Goal: Information Seeking & Learning: Learn about a topic

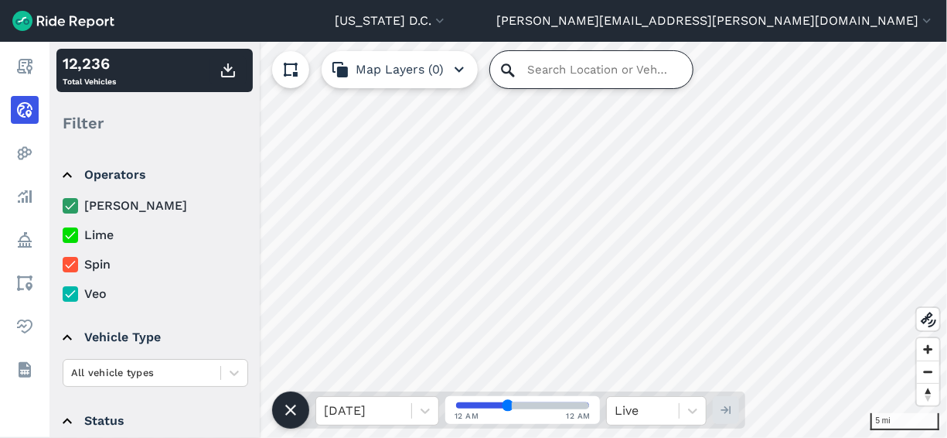
click at [548, 73] on input "Search Location or Vehicles" at bounding box center [591, 69] width 203 height 37
paste input "2227 13th Street NE"
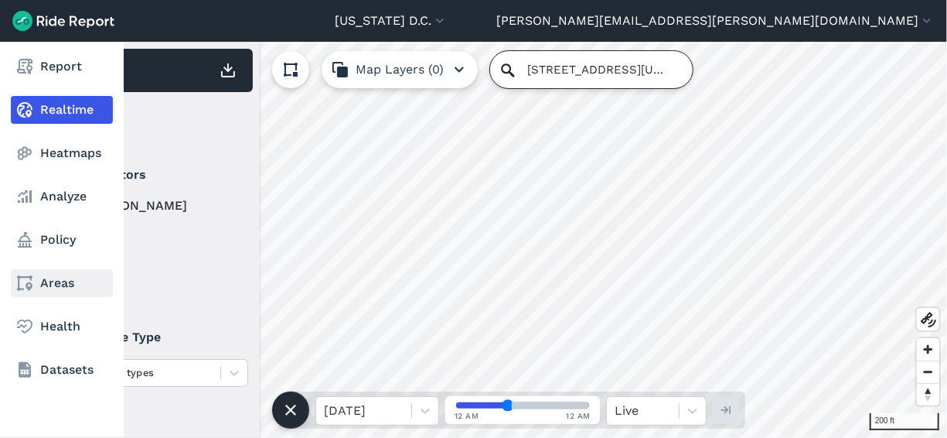
type input "2227 13th Street Northeast, Washington, District of Columbia 20018, United Stat…"
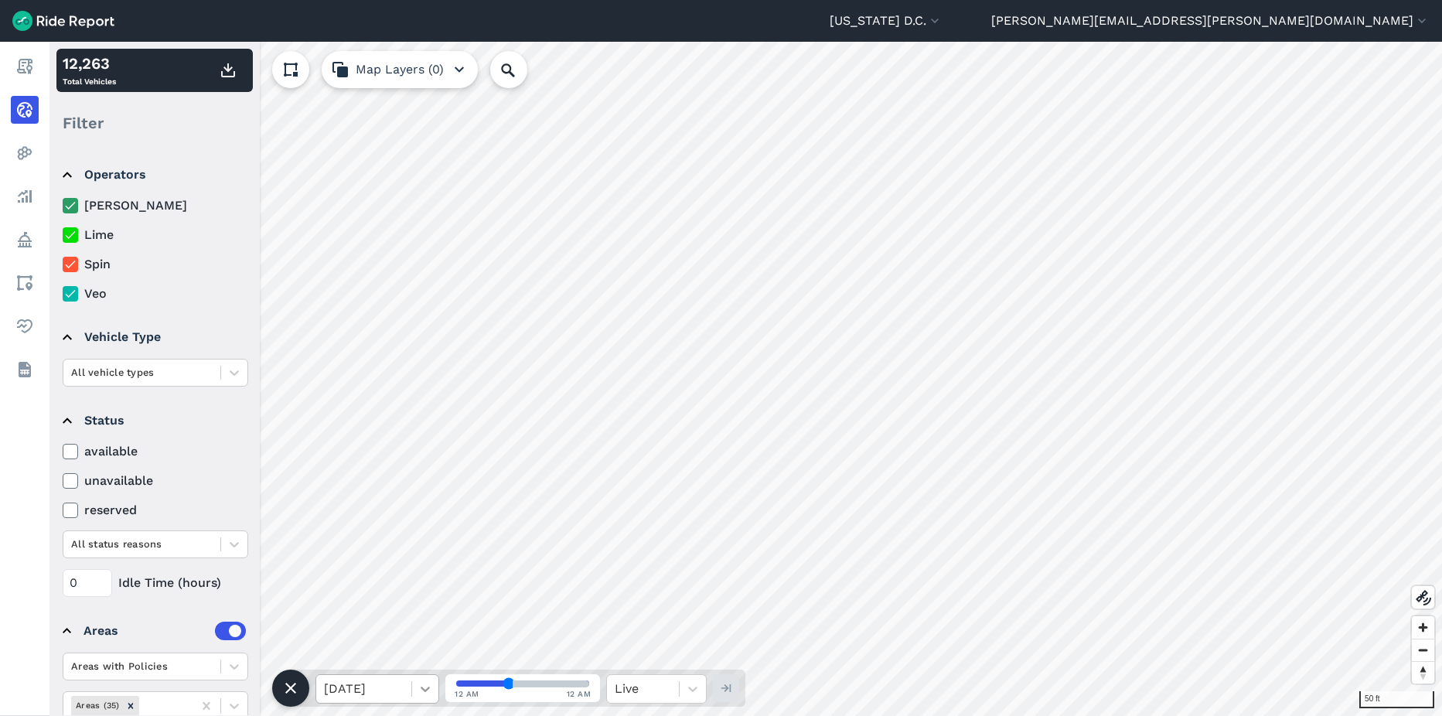
click at [420, 692] on icon at bounding box center [425, 688] width 15 height 15
click at [372, 592] on div "[DATE]" at bounding box center [378, 587] width 124 height 31
click at [543, 681] on input "range" at bounding box center [522, 684] width 133 height 6
click at [488, 684] on input "range" at bounding box center [522, 684] width 133 height 6
click at [558, 681] on input "range" at bounding box center [522, 684] width 133 height 6
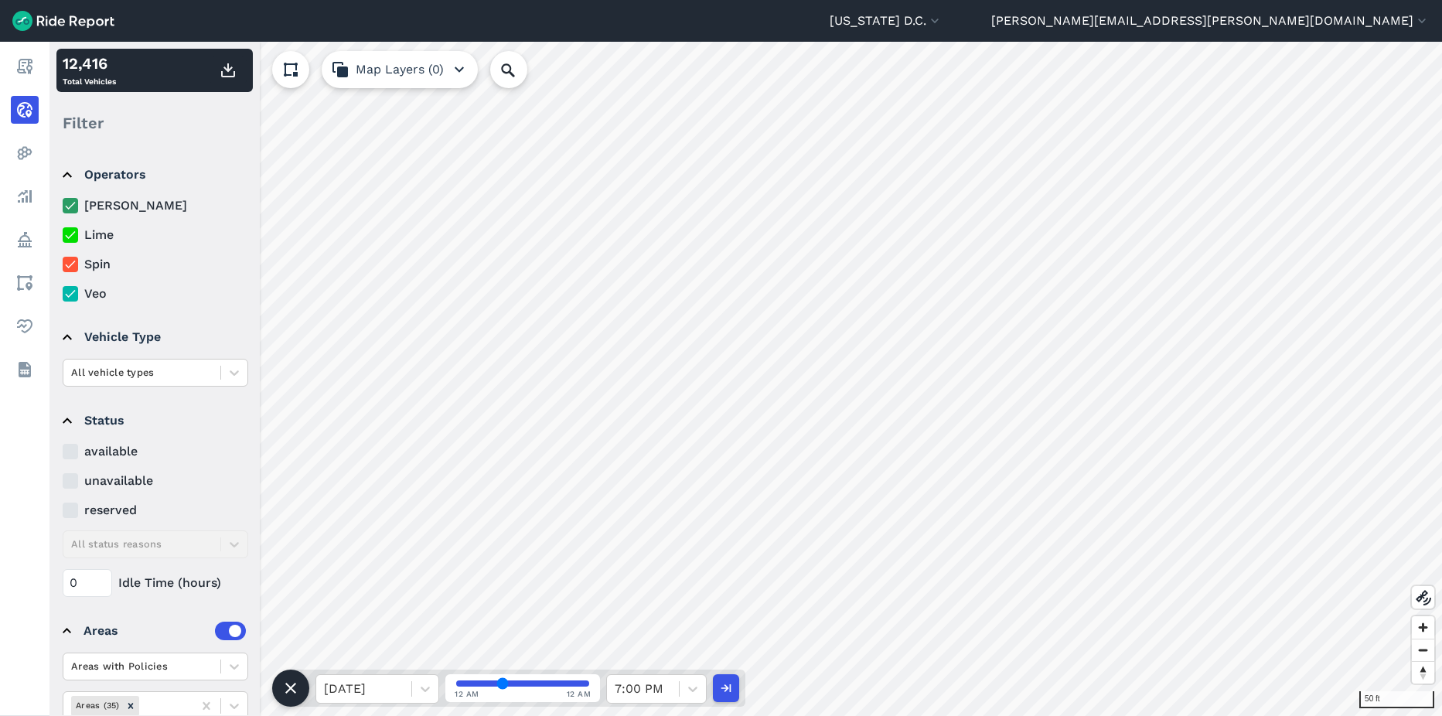
click at [503, 685] on input "range" at bounding box center [522, 684] width 133 height 6
click at [534, 684] on input "range" at bounding box center [522, 684] width 133 height 6
click at [522, 684] on input "range" at bounding box center [522, 684] width 133 height 6
click at [549, 683] on input "range" at bounding box center [522, 684] width 133 height 6
click at [524, 683] on input "range" at bounding box center [522, 684] width 133 height 6
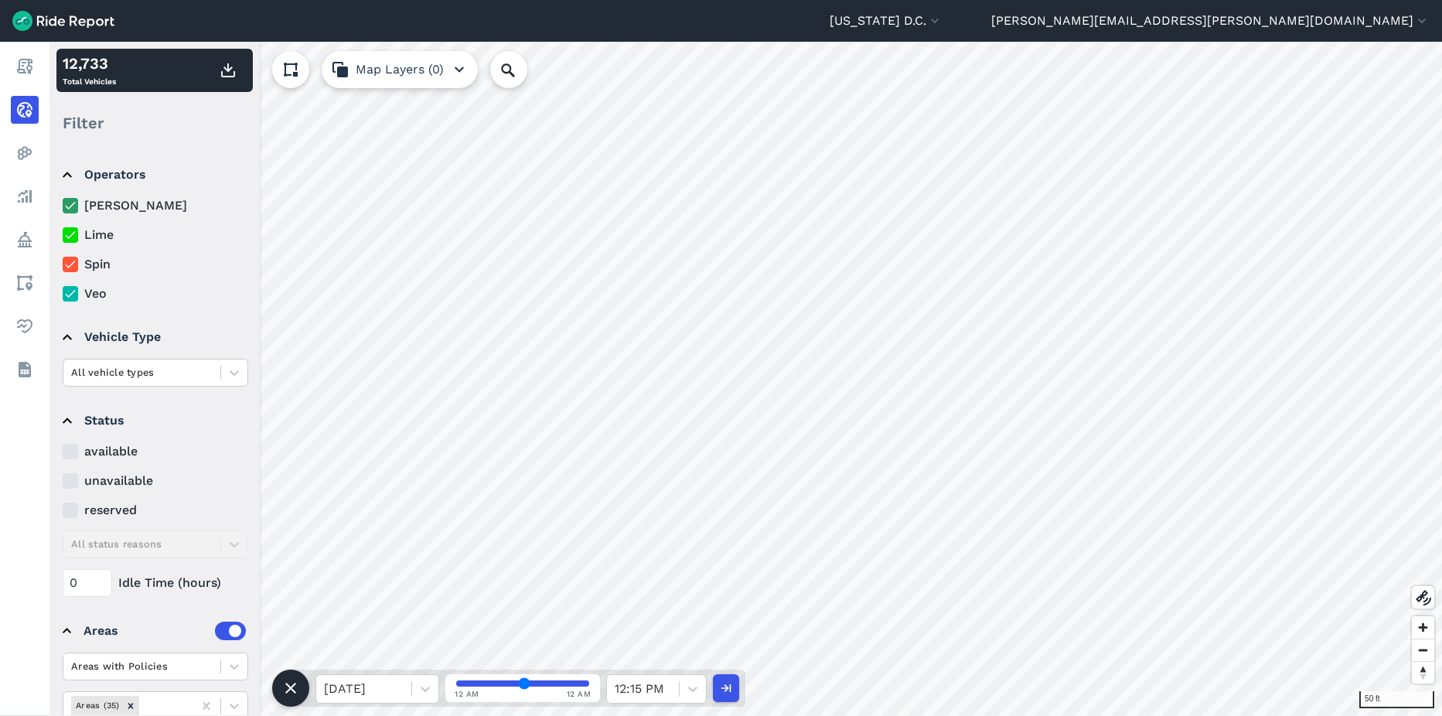
click at [536, 682] on input "range" at bounding box center [522, 684] width 133 height 6
click at [541, 682] on input "range" at bounding box center [522, 684] width 133 height 6
click at [544, 682] on input "range" at bounding box center [522, 684] width 133 height 6
click at [535, 683] on input "range" at bounding box center [522, 684] width 133 height 6
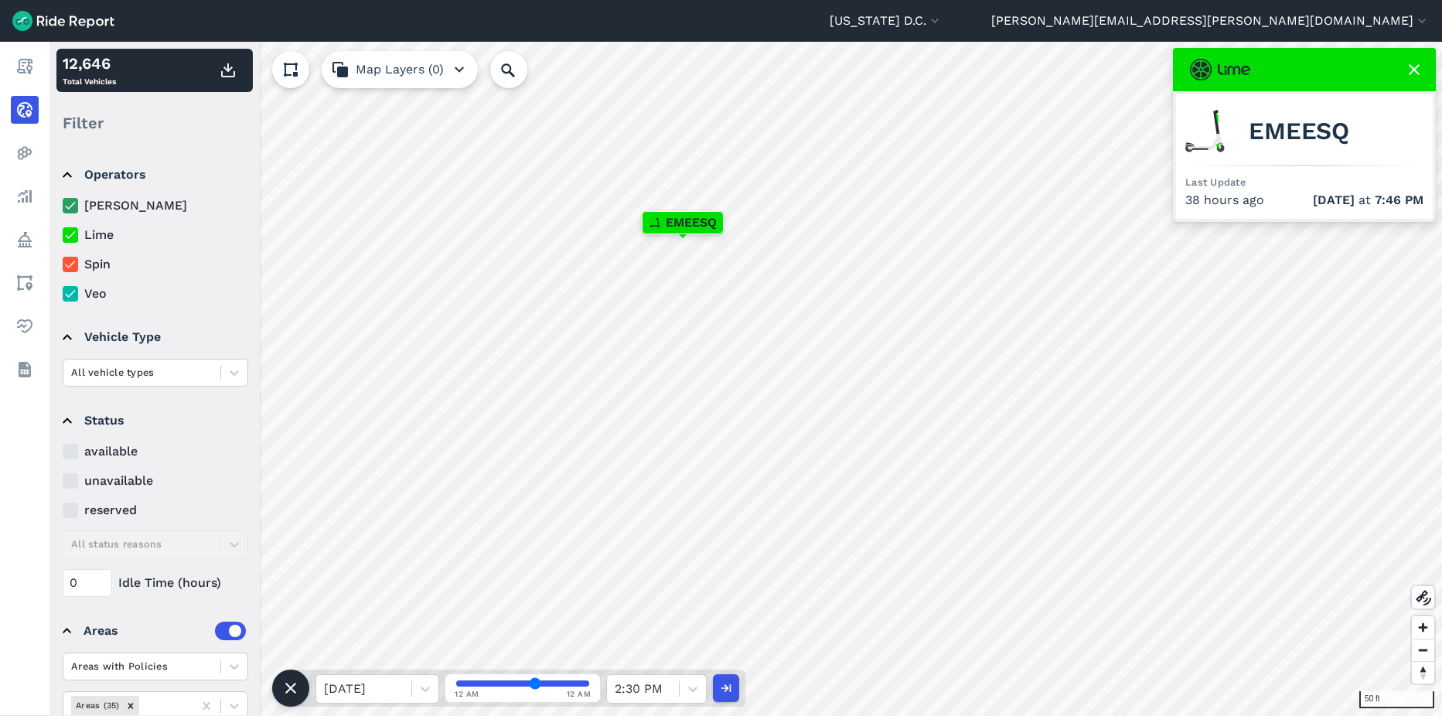
click at [548, 684] on input "range" at bounding box center [522, 684] width 133 height 6
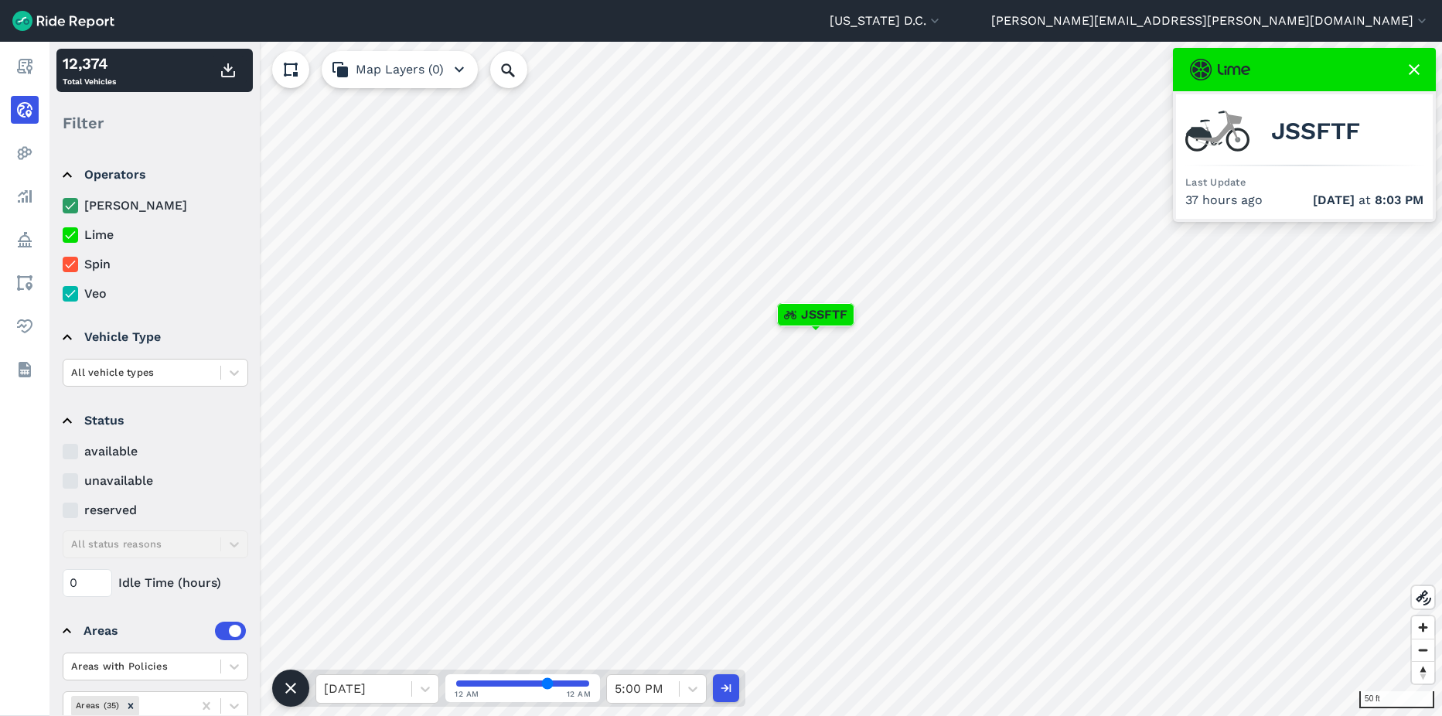
click at [538, 682] on input "range" at bounding box center [522, 684] width 133 height 6
click at [674, 683] on div "3:00 PM" at bounding box center [643, 689] width 72 height 28
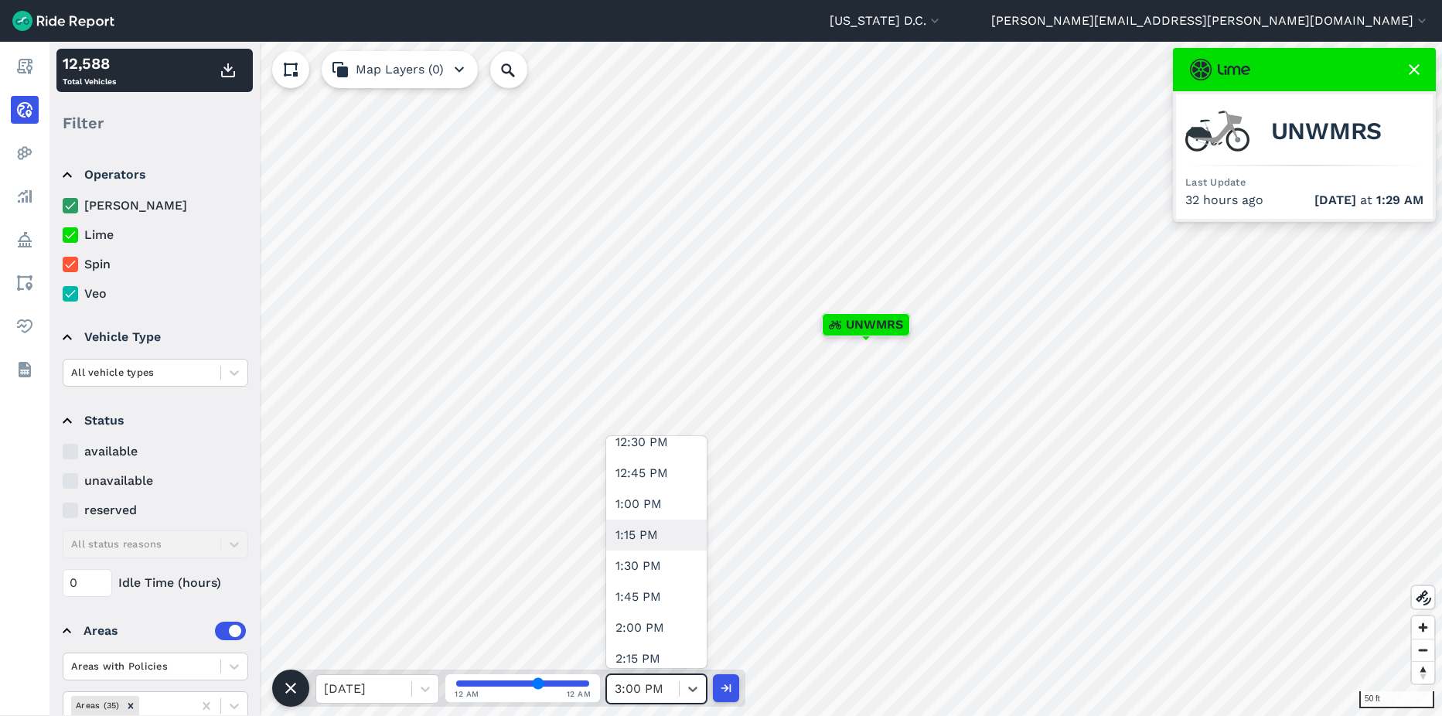
scroll to position [1624, 0]
click at [651, 559] on div "2:00 PM" at bounding box center [656, 563] width 101 height 31
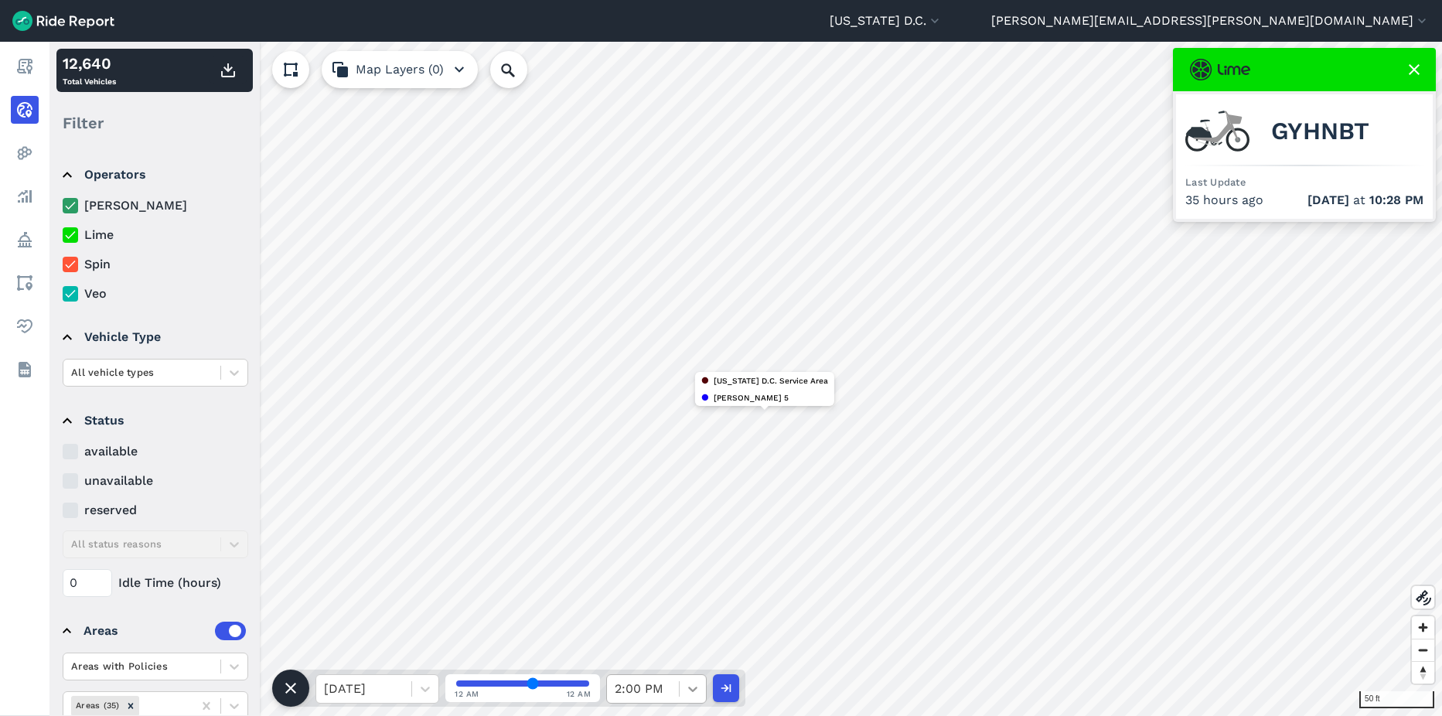
click at [694, 690] on icon at bounding box center [692, 689] width 9 height 5
click at [654, 627] on div "4:00 PM" at bounding box center [656, 624] width 101 height 31
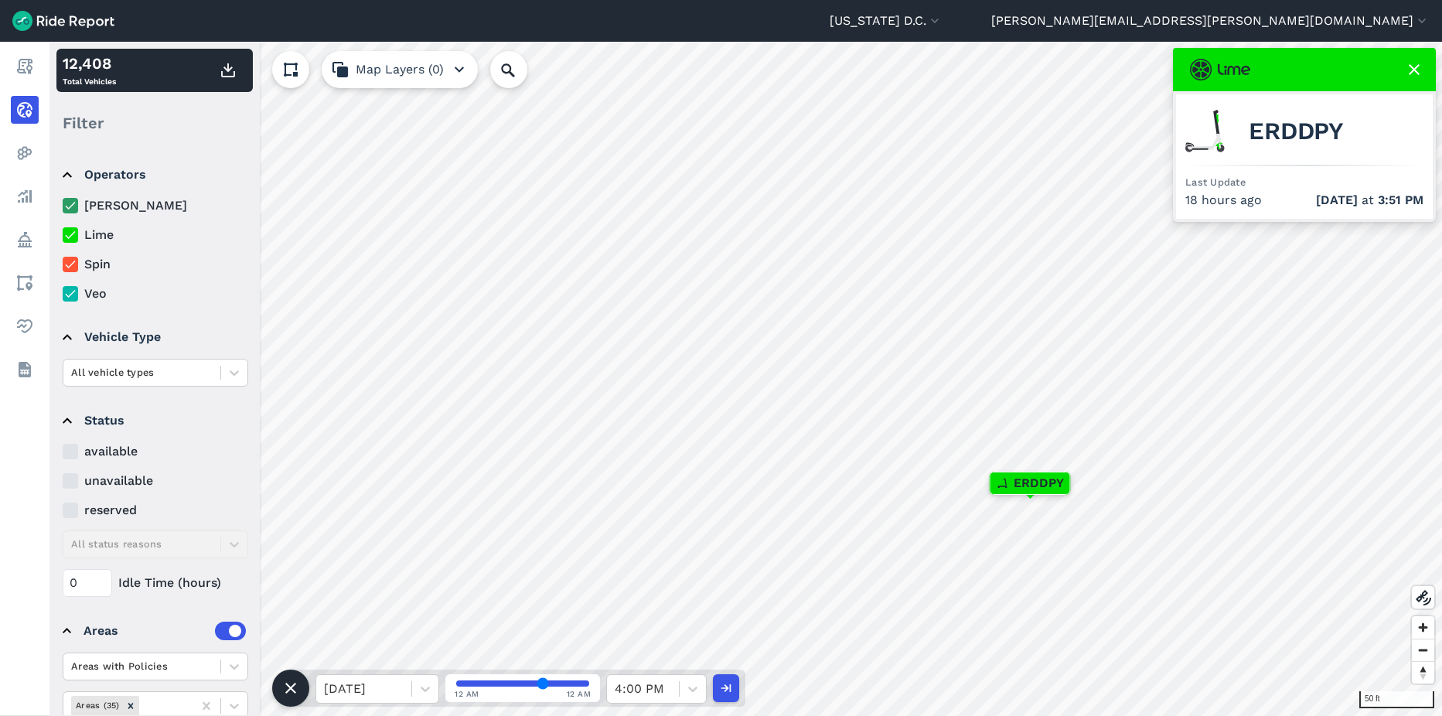
click at [532, 685] on input "range" at bounding box center [522, 684] width 133 height 6
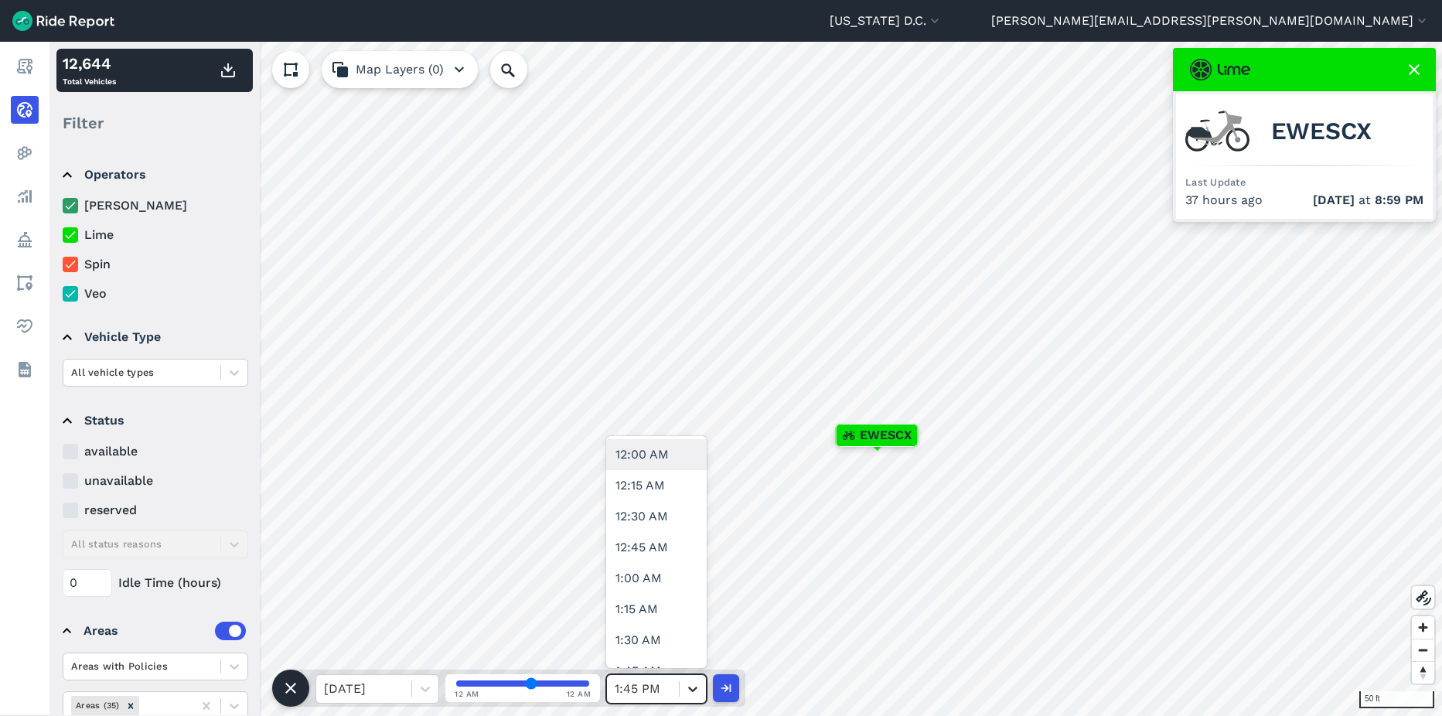
click at [682, 698] on div at bounding box center [693, 689] width 26 height 26
click at [656, 620] on div "2:00 AM" at bounding box center [656, 624] width 101 height 31
click at [695, 695] on icon at bounding box center [692, 688] width 15 height 15
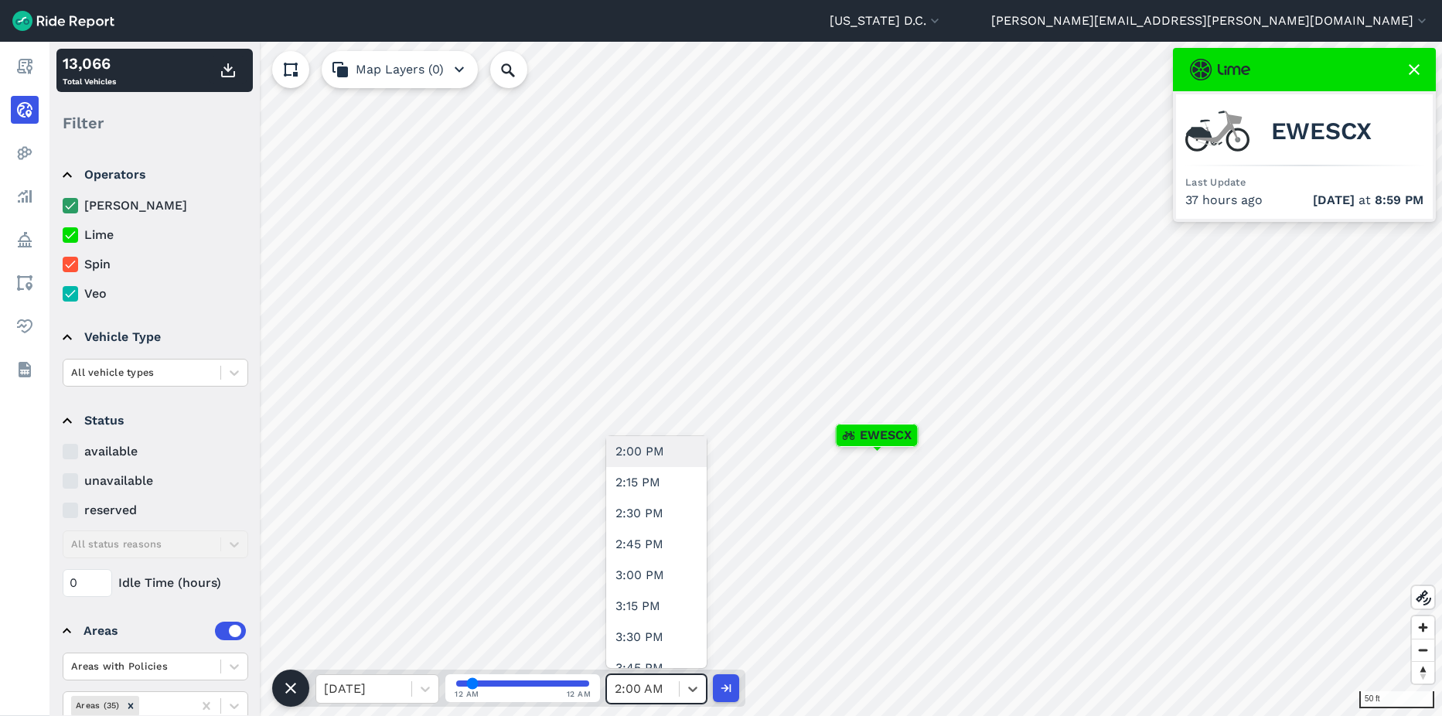
click at [661, 445] on div "2:00 PM" at bounding box center [656, 451] width 101 height 31
click at [691, 690] on icon at bounding box center [692, 689] width 9 height 5
click at [650, 501] on div "3:00 PM" at bounding box center [656, 501] width 101 height 31
type input "60"
